Goal: Communication & Community: Answer question/provide support

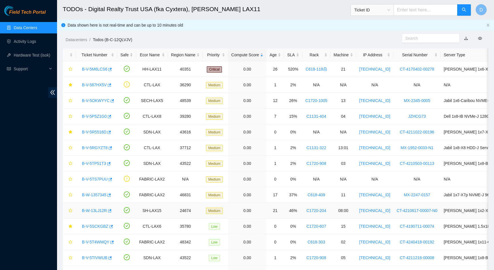
scroll to position [33, 0]
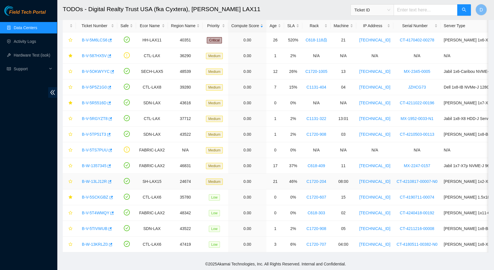
click at [96, 179] on link "B-W-13LJ12R" at bounding box center [94, 181] width 25 height 5
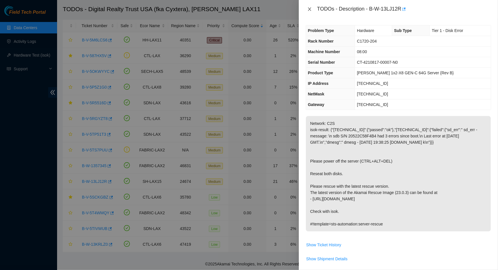
click at [311, 11] on icon "close" at bounding box center [309, 8] width 3 height 3
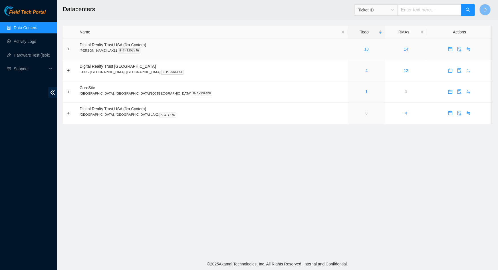
click at [364, 49] on link "13" at bounding box center [366, 49] width 5 height 5
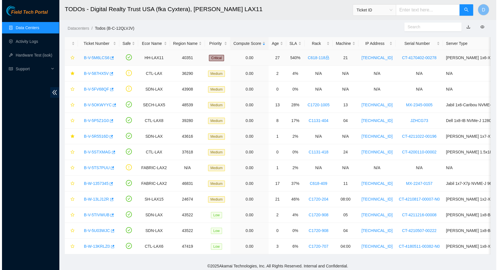
scroll to position [17, 0]
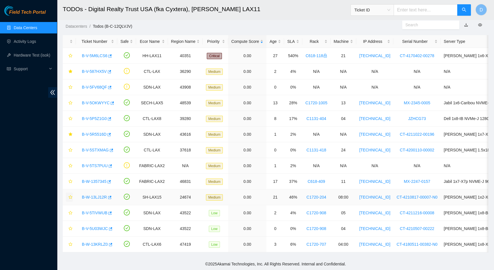
click at [69, 195] on icon "star" at bounding box center [70, 197] width 4 height 4
click at [309, 40] on div "Rack" at bounding box center [317, 41] width 22 height 6
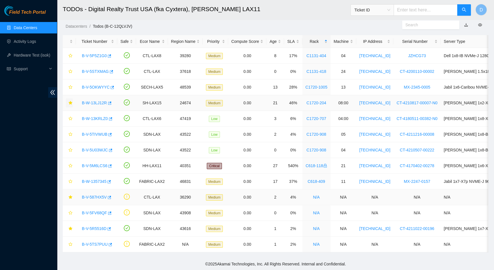
click at [96, 195] on link "B-V-587HX5V" at bounding box center [94, 197] width 25 height 5
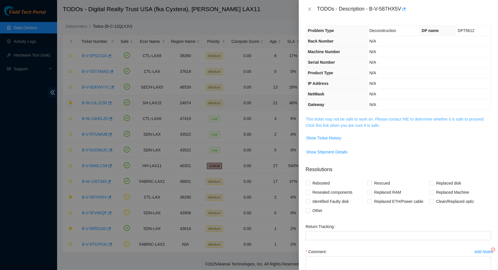
click at [373, 122] on link "This ticket may not be safe to work on. Please contact NIE to determine whether…" at bounding box center [395, 122] width 179 height 11
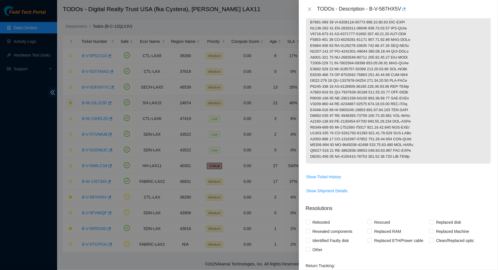
scroll to position [285, 0]
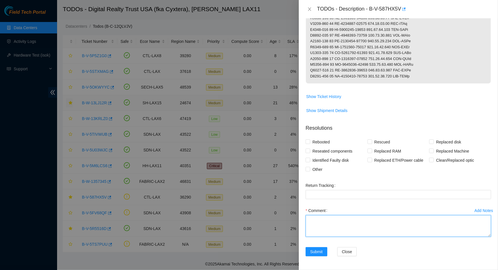
click at [342, 220] on textarea "Comment" at bounding box center [398, 226] width 185 height 22
type textarea "These machines have been packed into a pallet"
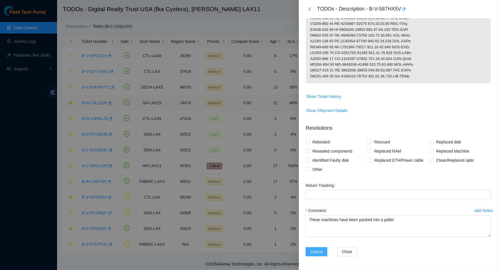
click at [315, 254] on span "Submit" at bounding box center [316, 251] width 13 height 6
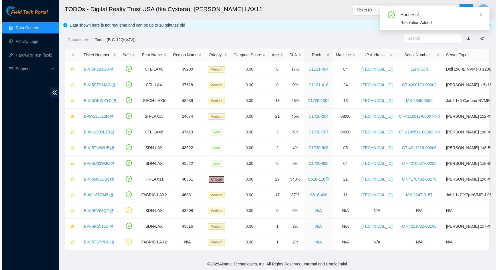
scroll to position [1, 0]
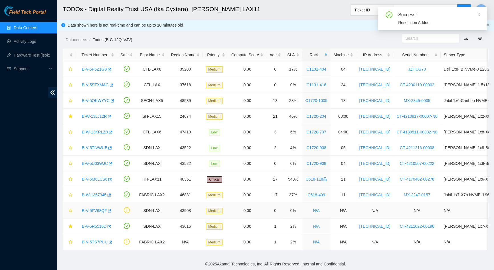
click at [93, 208] on link "B-V-5FV68QF" at bounding box center [94, 210] width 25 height 5
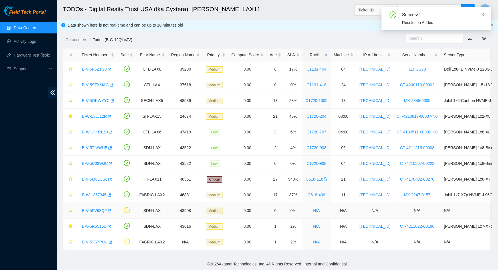
scroll to position [30, 0]
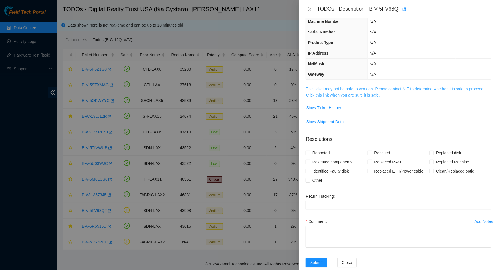
click at [363, 87] on link "This ticket may not be safe to work on. Please contact NIE to determine whether…" at bounding box center [395, 91] width 179 height 11
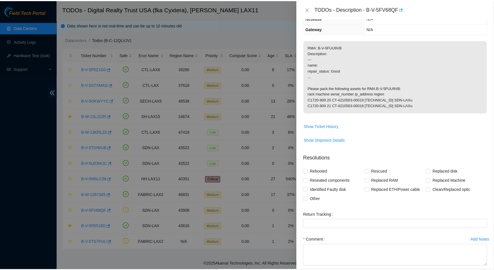
scroll to position [110, 0]
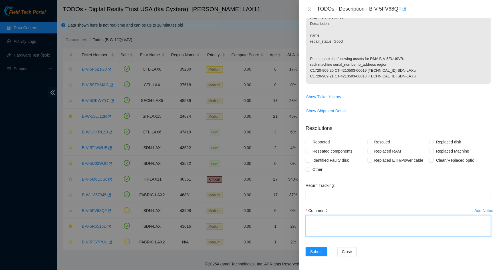
click at [349, 227] on textarea "Comment" at bounding box center [398, 226] width 185 height 22
type textarea "These machines have been packed ready to be shipped"
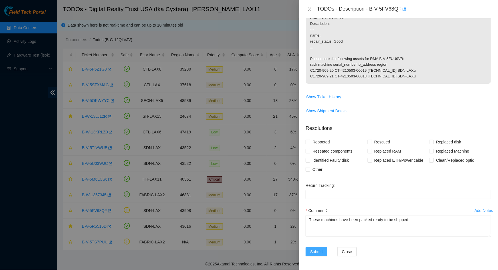
click at [325, 249] on button "Submit" at bounding box center [317, 251] width 22 height 9
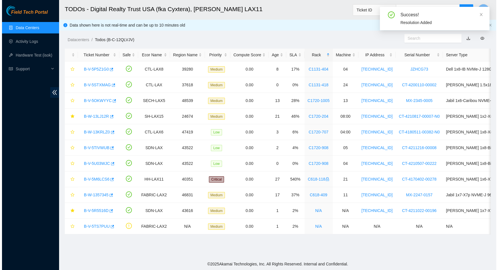
scroll to position [0, 0]
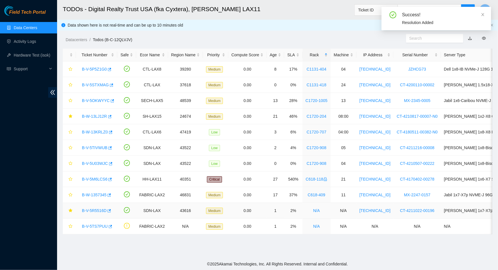
click at [93, 210] on link "B-V-5R5516D" at bounding box center [94, 210] width 25 height 5
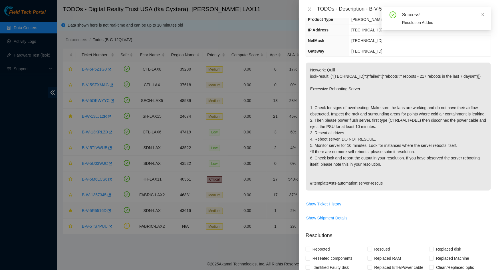
scroll to position [30, 0]
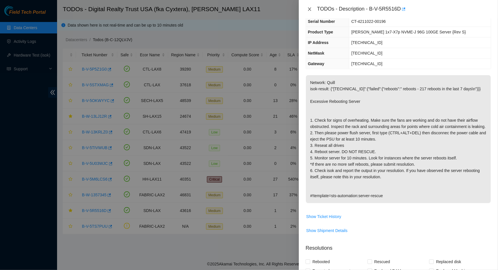
click at [310, 10] on icon "close" at bounding box center [309, 8] width 3 height 3
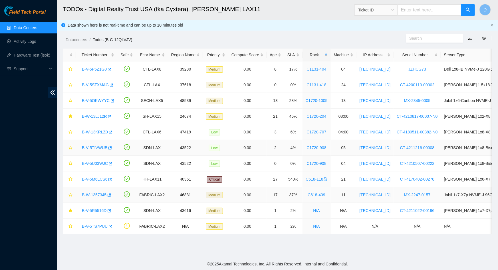
scroll to position [43, 0]
click at [92, 224] on link "B-V-5TS7PUU" at bounding box center [95, 226] width 26 height 5
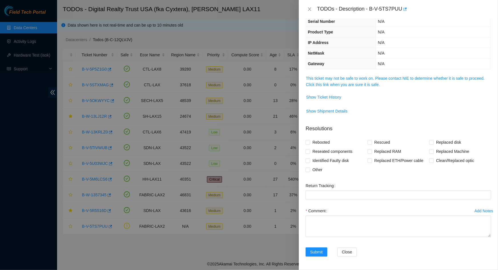
click at [328, 88] on td "This ticket may not be safe to work on. Please contact NIE to determine whether…" at bounding box center [398, 83] width 185 height 17
click at [328, 84] on link "This ticket may not be safe to work on. Please contact NIE to determine whether…" at bounding box center [395, 81] width 179 height 11
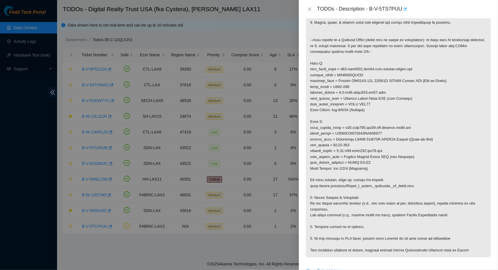
scroll to position [186, 0]
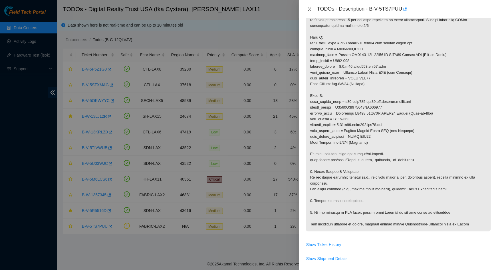
click at [310, 7] on icon "close" at bounding box center [309, 9] width 5 height 5
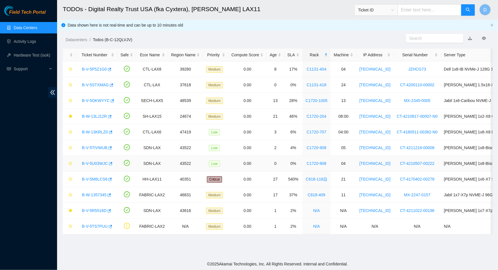
scroll to position [43, 0]
click at [71, 160] on button "button" at bounding box center [69, 163] width 7 height 9
click at [68, 152] on td at bounding box center [69, 148] width 13 height 16
click at [71, 148] on icon "star" at bounding box center [70, 148] width 4 height 4
click at [69, 133] on icon "star" at bounding box center [70, 132] width 4 height 4
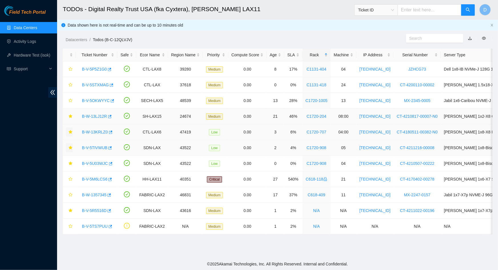
click at [92, 118] on link "B-W-13LJ12R" at bounding box center [94, 116] width 25 height 5
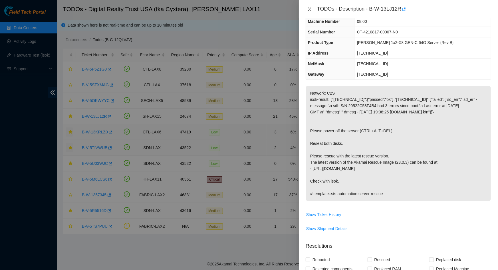
drag, startPoint x: 310, startPoint y: 9, endPoint x: 302, endPoint y: 10, distance: 8.1
click at [310, 9] on icon "close" at bounding box center [309, 9] width 5 height 5
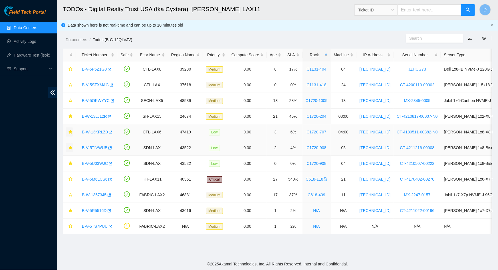
click at [97, 134] on link "B-W-13KRLZ0" at bounding box center [95, 132] width 26 height 5
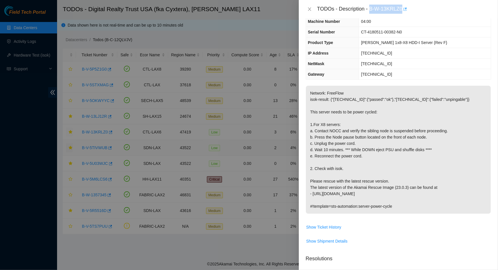
drag, startPoint x: 370, startPoint y: 8, endPoint x: 402, endPoint y: 9, distance: 32.0
click at [402, 9] on div "TODOs - Description - B-W-13KRLZ0" at bounding box center [404, 9] width 174 height 9
copy div "B-W-13KRLZ0"
click at [310, 9] on icon "close" at bounding box center [309, 9] width 5 height 5
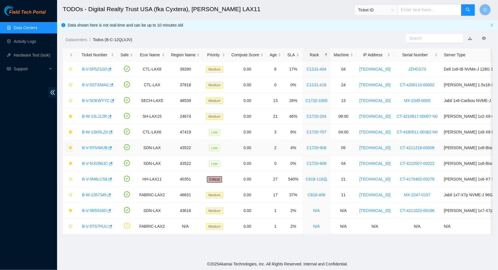
click at [98, 149] on link "B-V-5TIVWUB" at bounding box center [94, 147] width 25 height 5
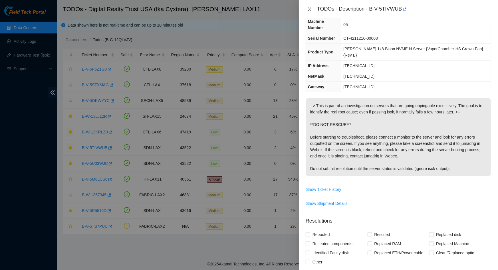
click at [310, 10] on icon "close" at bounding box center [309, 9] width 5 height 5
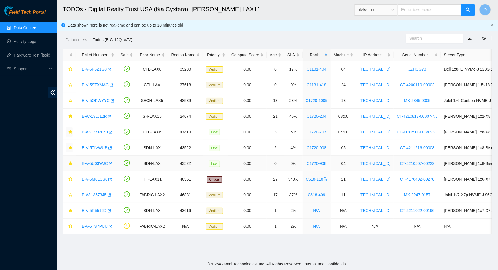
click at [92, 165] on link "B-V-5U03WJC" at bounding box center [95, 163] width 26 height 5
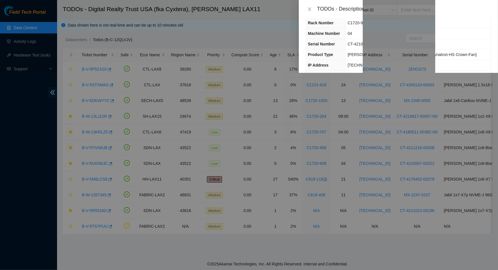
scroll to position [0, 0]
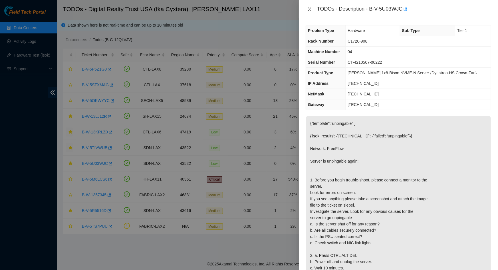
click at [310, 8] on icon "close" at bounding box center [309, 8] width 3 height 3
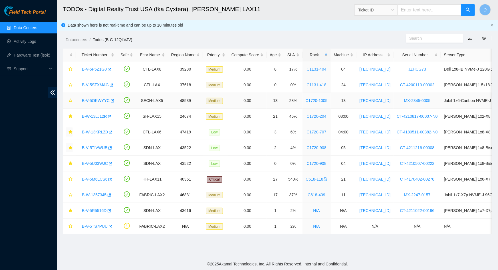
click at [96, 100] on link "B-V-5OKWYYC" at bounding box center [96, 100] width 28 height 5
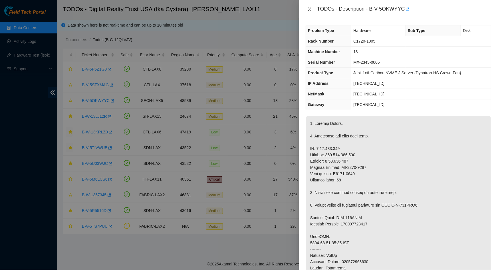
click at [308, 8] on icon "close" at bounding box center [309, 9] width 5 height 5
